Goal: Check status

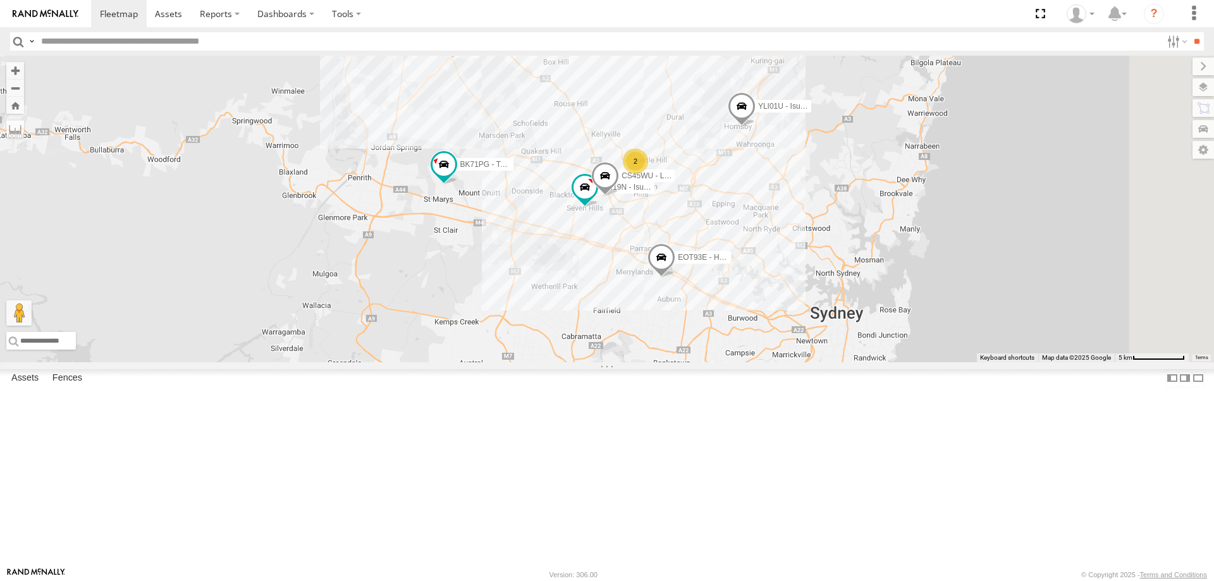
select select "**********"
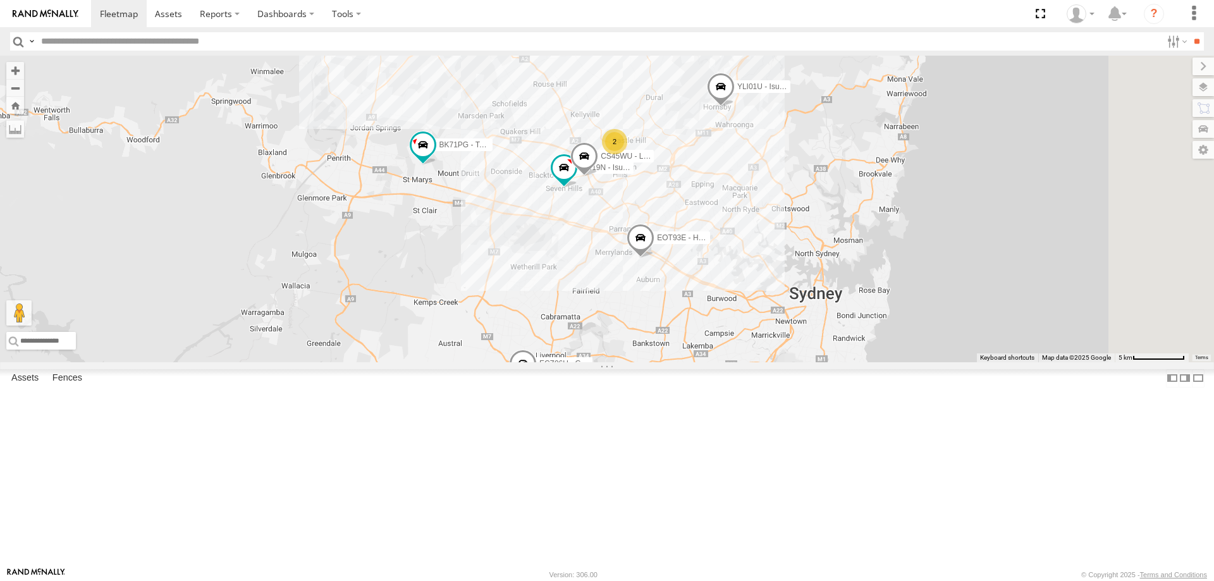
click at [991, 362] on div "YLI19N - Isuzu DMAX ECZ96U - Great Wall CS45WU - LDV EOT93E - HiAce YLI01U - Is…" at bounding box center [607, 209] width 1214 height 307
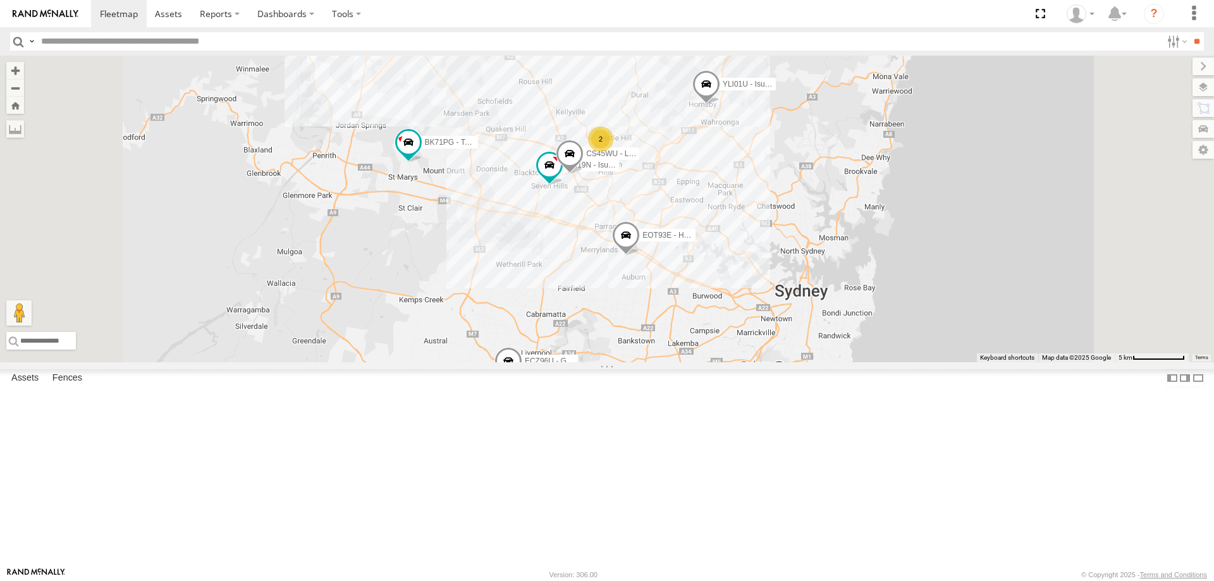
drag, startPoint x: 961, startPoint y: 351, endPoint x: 937, endPoint y: 352, distance: 24.1
click at [937, 352] on div "YLI19N - Isuzu DMAX ECZ96U - Great Wall CS45WU - LDV EOT93E - HiAce YLI01U - Is…" at bounding box center [607, 209] width 1214 height 307
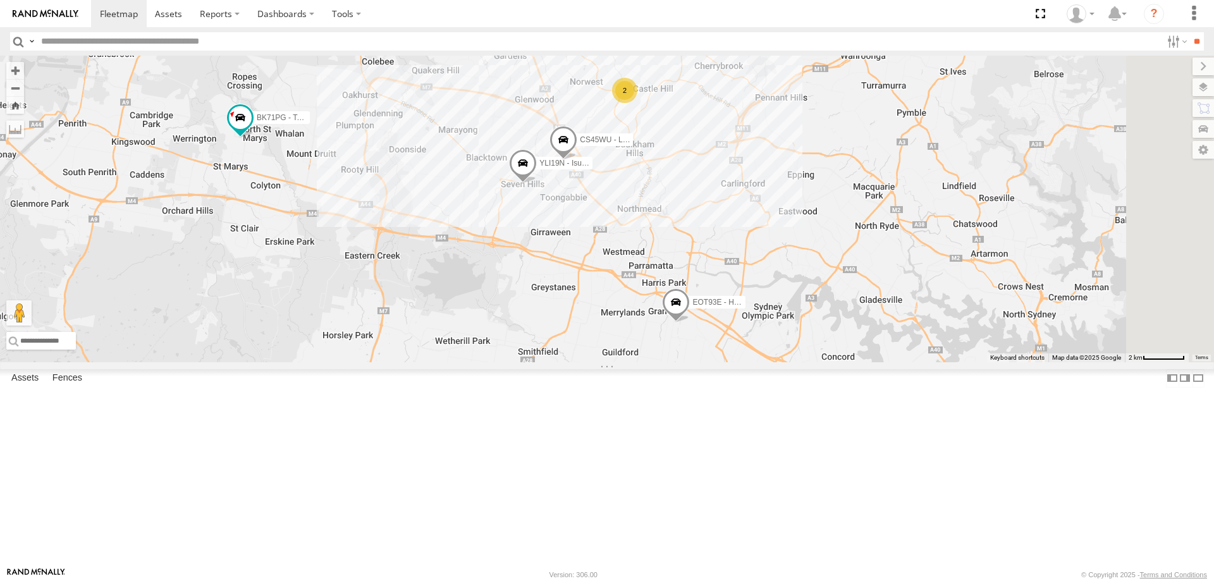
drag, startPoint x: 809, startPoint y: 334, endPoint x: 780, endPoint y: 301, distance: 44.8
click at [780, 301] on div "YLI19N - Isuzu DMAX ECZ96U - Great Wall CS45WU - LDV EOT93E - HiAce YLI01U - Is…" at bounding box center [607, 209] width 1214 height 307
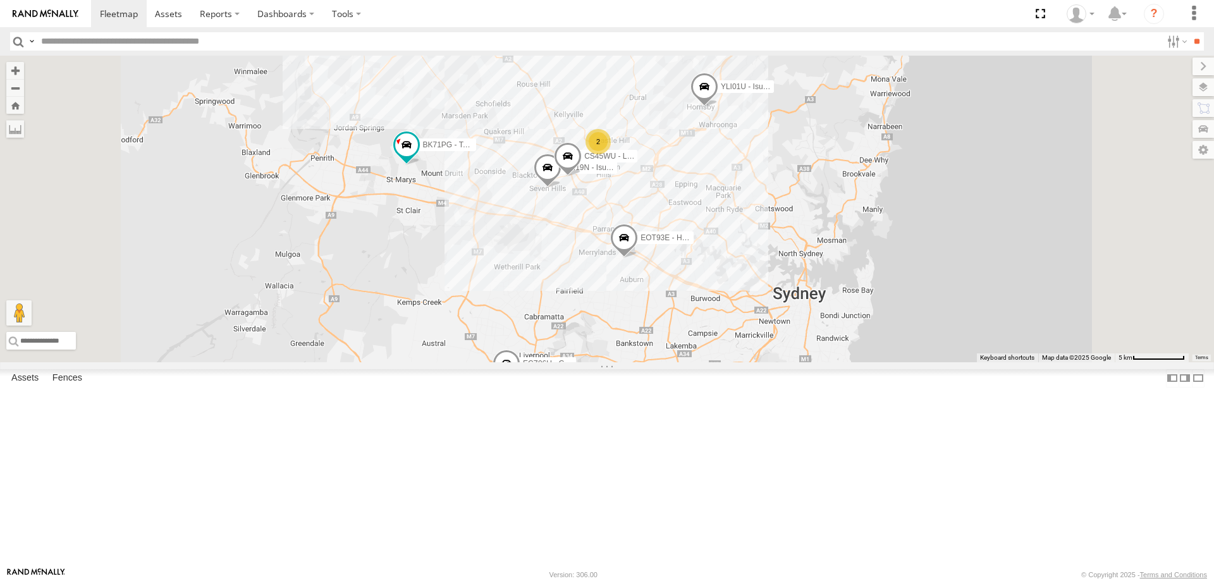
drag, startPoint x: 778, startPoint y: 323, endPoint x: 749, endPoint y: 321, distance: 29.2
click at [749, 321] on div "YLI19N - Isuzu DMAX ECZ96U - Great Wall CS45WU - LDV EOT93E - HiAce YLI01U - Is…" at bounding box center [607, 209] width 1214 height 307
